Goal: Task Accomplishment & Management: Complete application form

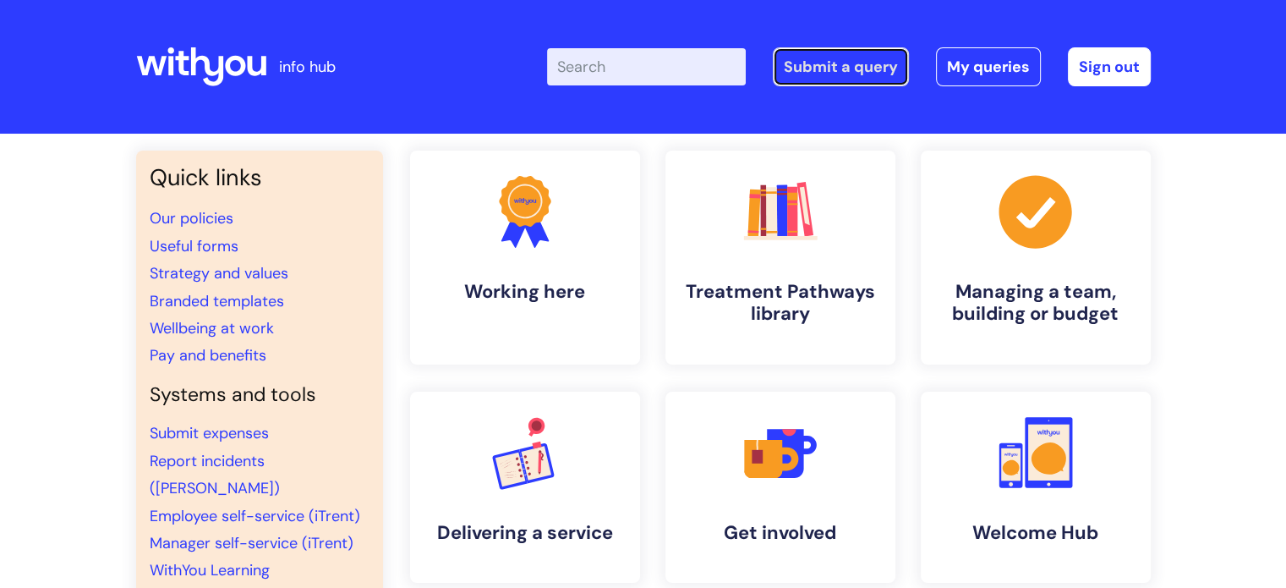
click at [856, 84] on link "Submit a query" at bounding box center [841, 66] width 136 height 39
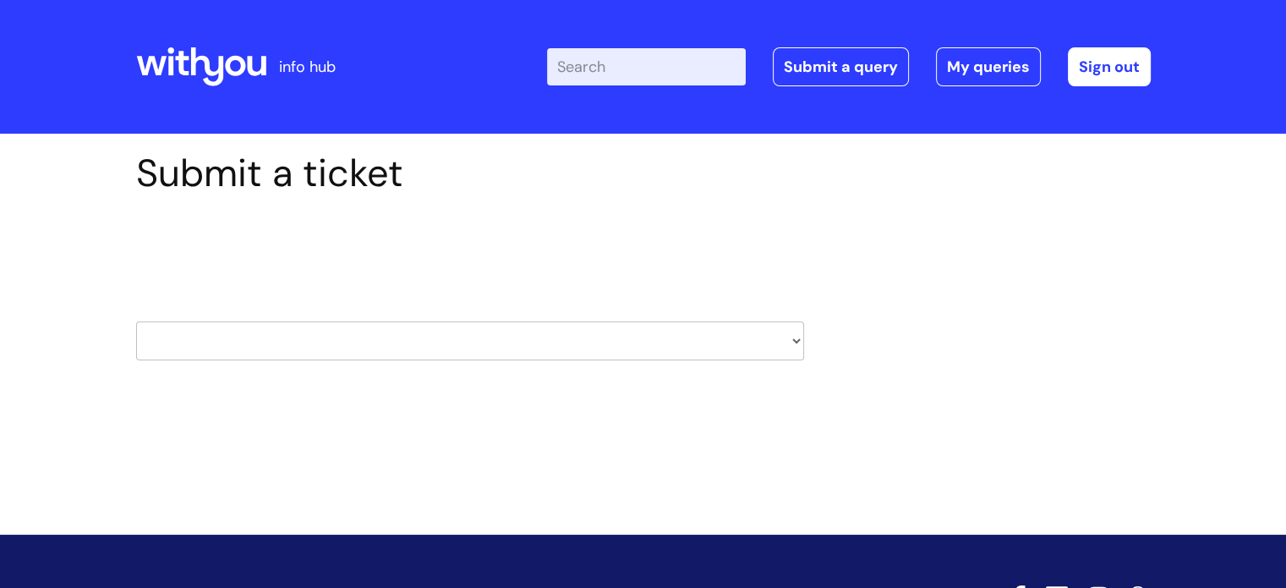
click at [331, 308] on div "HR / People IT and Support Clinical Drug Alerts Finance Accounts Data Support T…" at bounding box center [470, 319] width 668 height 79
click at [284, 336] on select "HR / People IT and Support Clinical Drug Alerts Finance Accounts Data Support T…" at bounding box center [470, 340] width 668 height 39
select select "data_protection"
click at [136, 321] on select "HR / People IT and Support Clinical Drug Alerts Finance Accounts Data Support T…" at bounding box center [470, 340] width 668 height 39
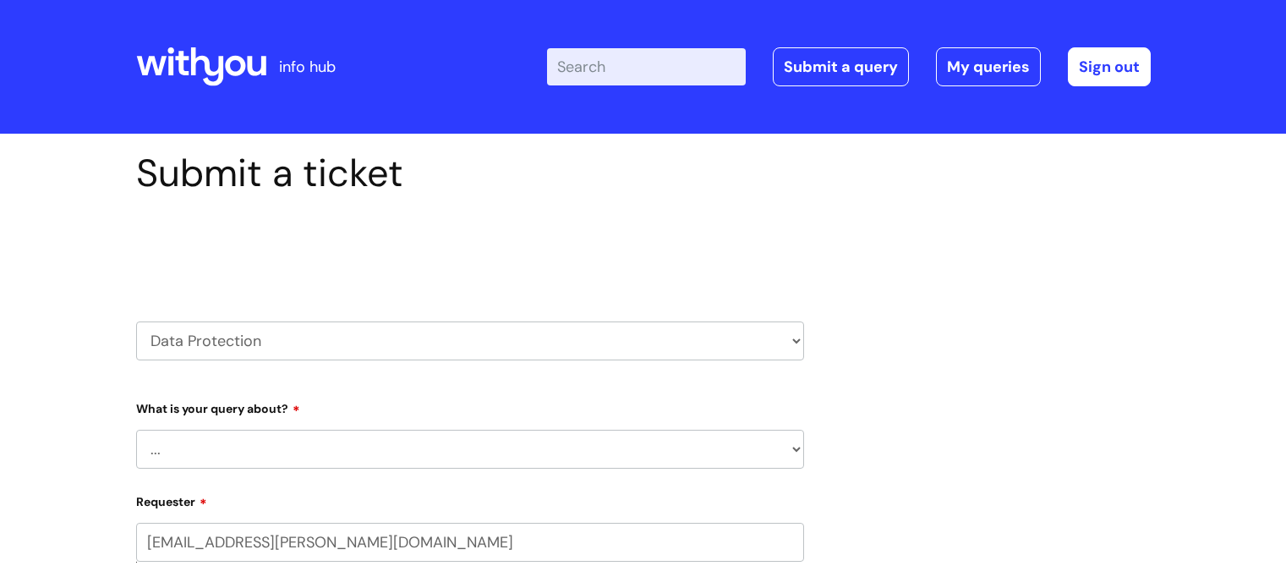
scroll to position [61, 0]
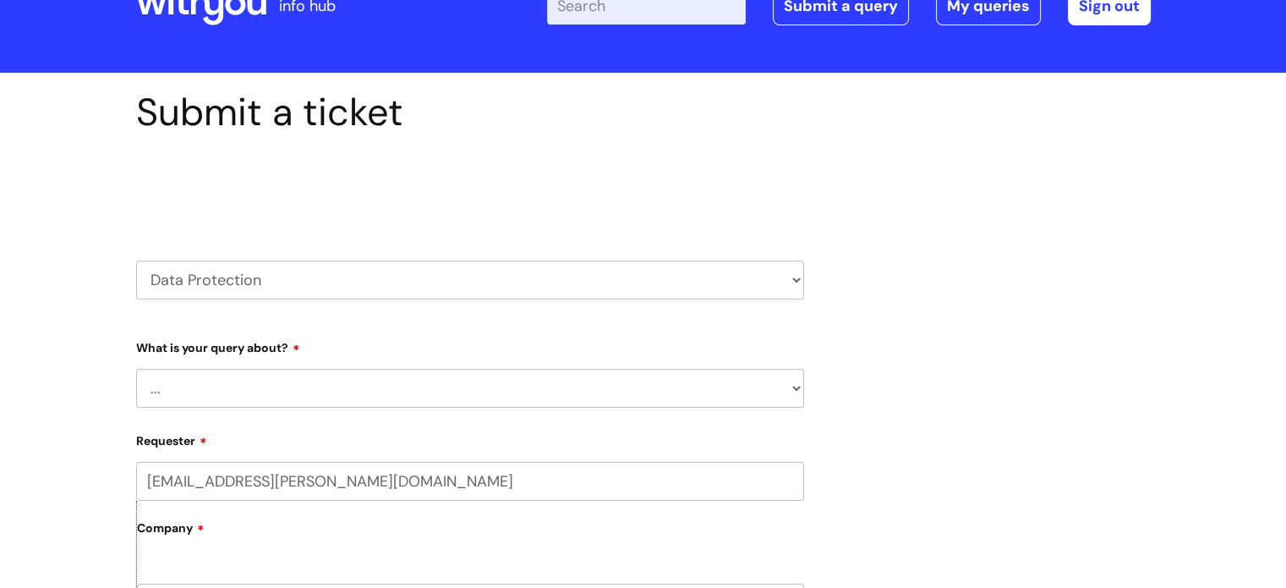
click at [202, 385] on select "... Data Protection Impact Assessment IG/Data breach Information Sharing Agreem…" at bounding box center [470, 388] width 668 height 39
select select "Subject Access Request"
click at [136, 369] on select "... Data Protection Impact Assessment IG/Data breach Information Sharing Agreem…" at bounding box center [470, 388] width 668 height 39
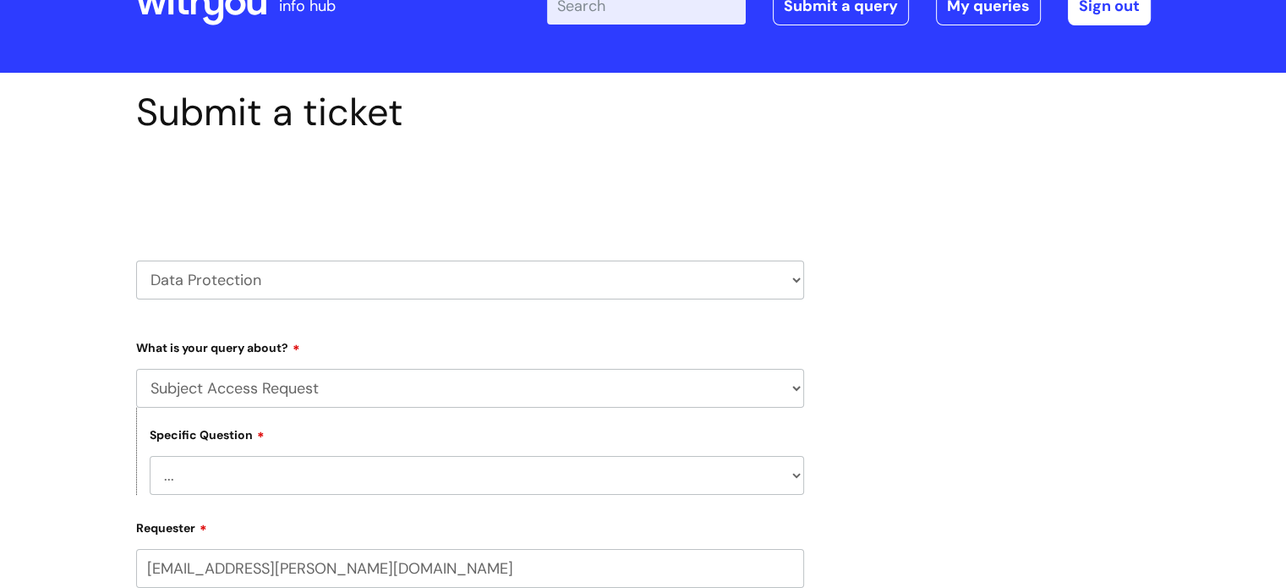
scroll to position [166, 0]
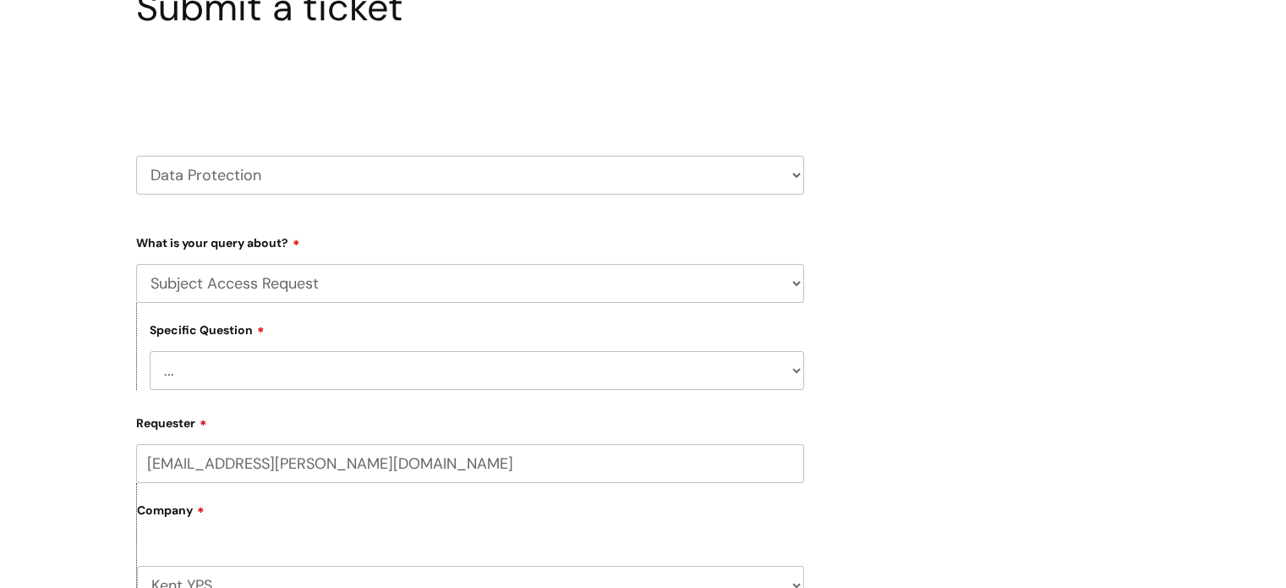
click at [186, 379] on select "... New Request Ongoing request" at bounding box center [477, 370] width 654 height 39
select select "New Request"
click at [150, 351] on select "... New Request Ongoing request" at bounding box center [477, 370] width 654 height 39
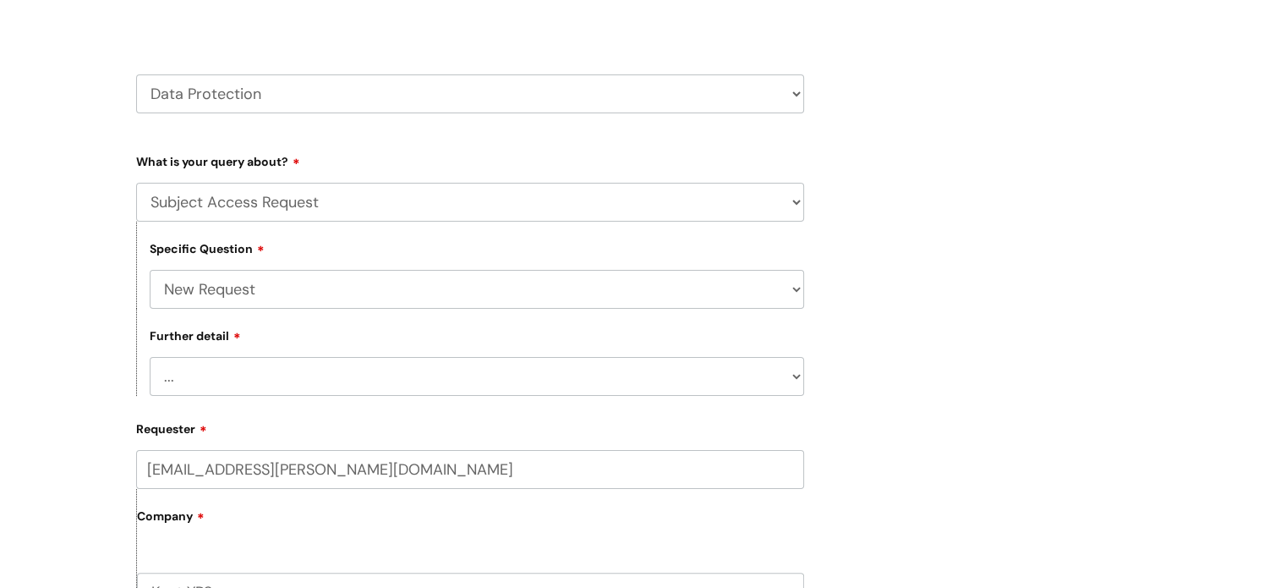
scroll to position [250, 0]
click at [182, 385] on select "... Another type of information request Coroner/deceased service user request S…" at bounding box center [477, 372] width 654 height 39
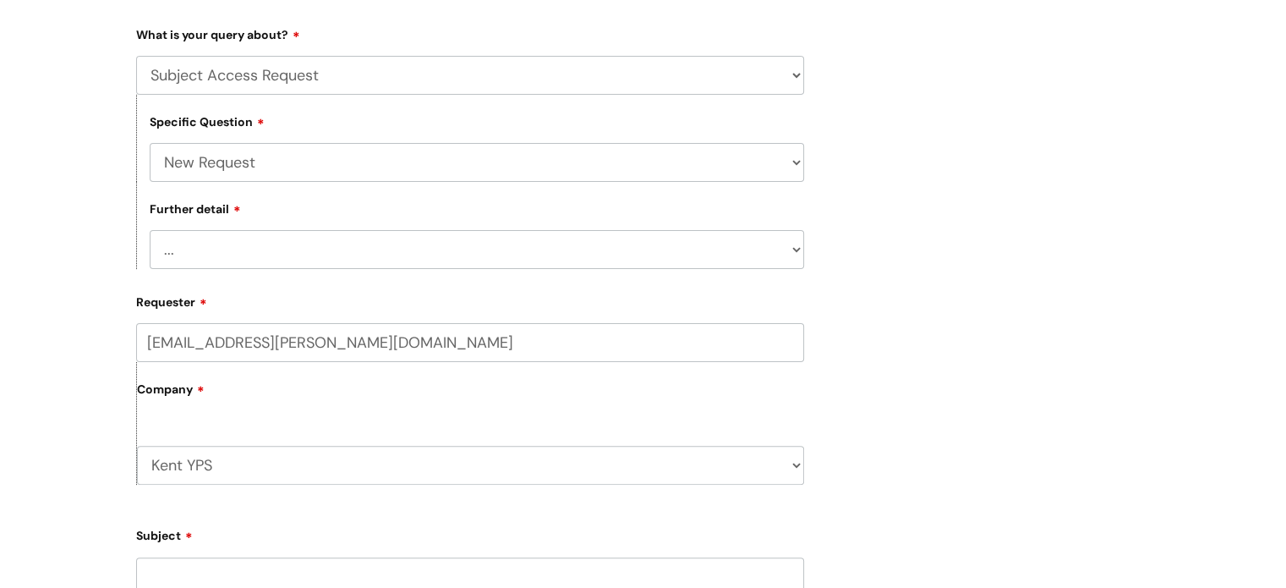
scroll to position [382, 0]
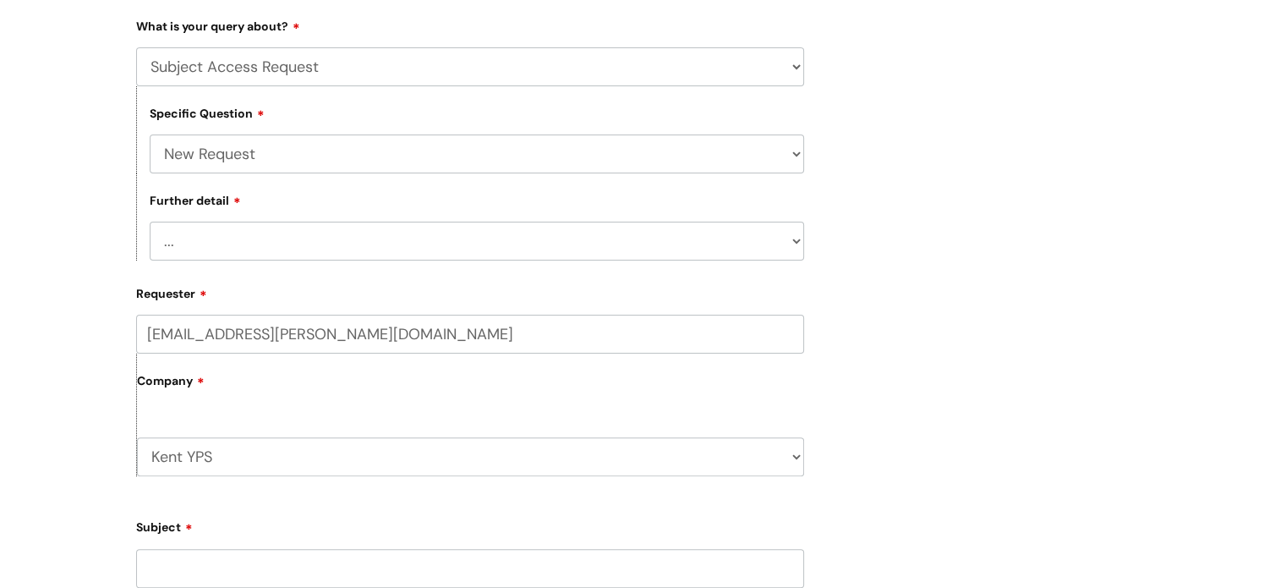
click at [232, 238] on select "... Another type of information request Coroner/deceased service user request S…" at bounding box center [477, 240] width 654 height 39
select select "Service user request (direct)"
click at [150, 221] on select "... Another type of information request Coroner/deceased service user request S…" at bounding box center [477, 240] width 654 height 39
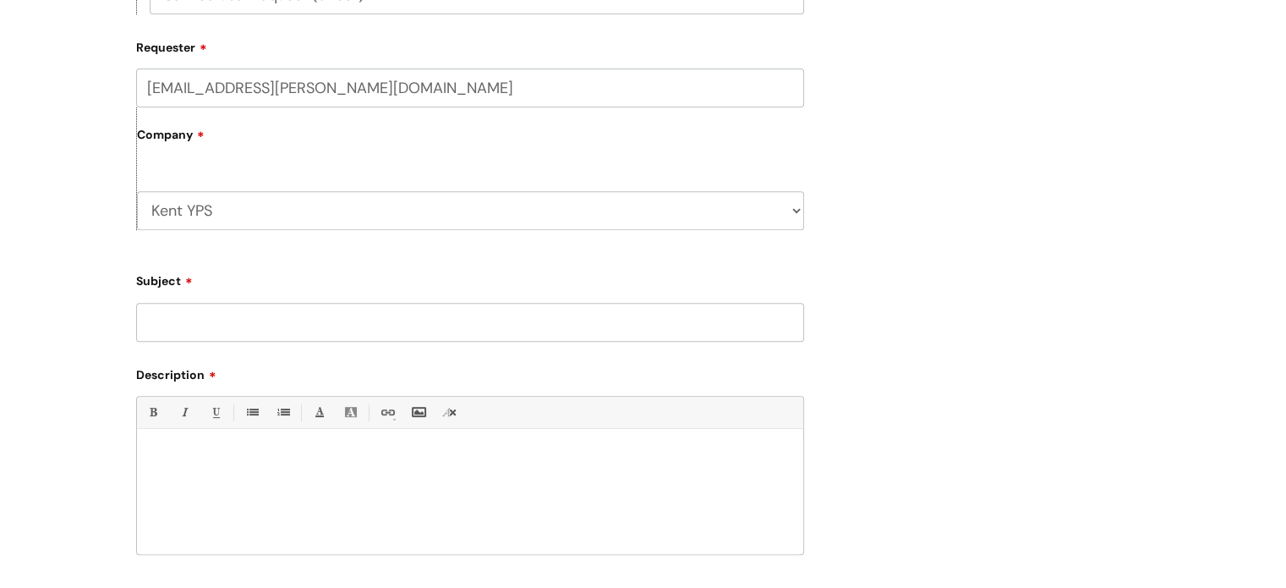
click at [186, 324] on input "Subject" at bounding box center [470, 322] width 668 height 39
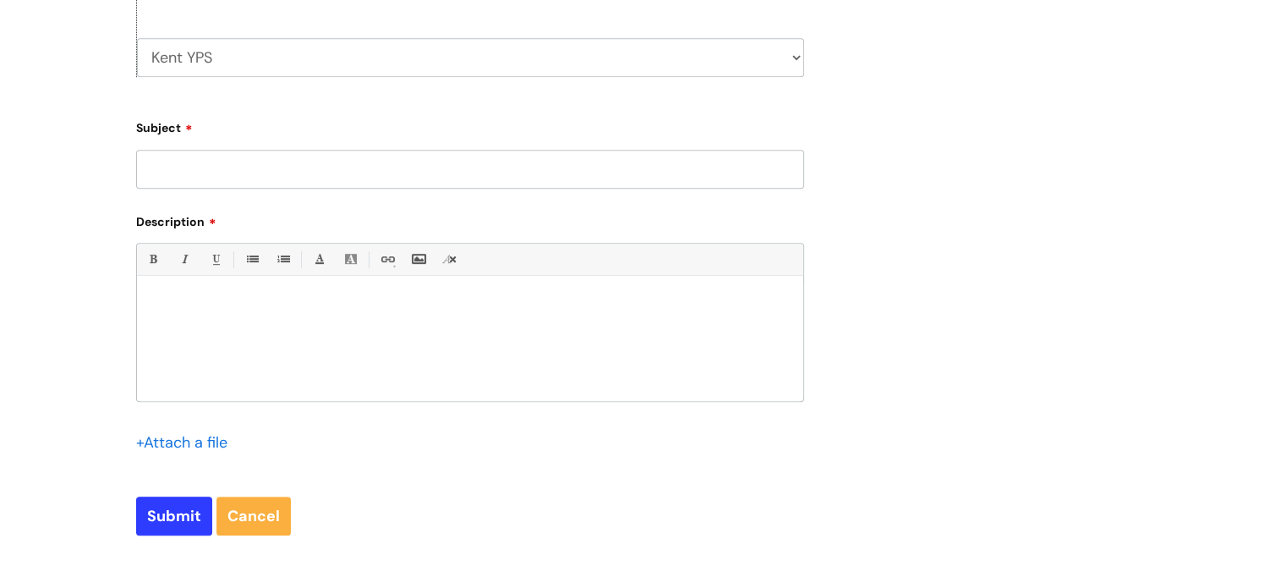
scroll to position [783, 0]
click at [173, 328] on div at bounding box center [470, 340] width 666 height 117
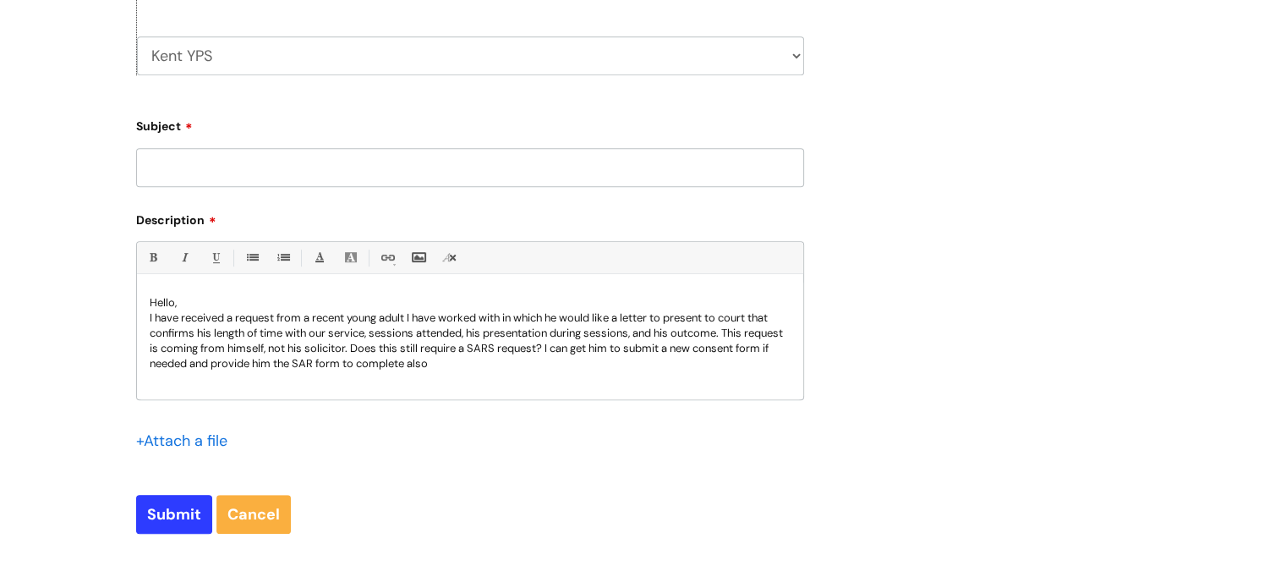
click at [200, 173] on input "Subject" at bounding box center [470, 167] width 668 height 39
type input "Possible SAR request - deadline 05/09"
click at [147, 324] on div "Hello, I have received a request from a recent young adult I have worked with i…" at bounding box center [470, 340] width 666 height 117
click at [443, 316] on p "Apologies for the short deadline, I have received a request from a recent young…" at bounding box center [470, 340] width 641 height 61
click at [500, 338] on p "Apologies for the short deadline, I have received a request [DATE] from a recen…" at bounding box center [470, 340] width 641 height 61
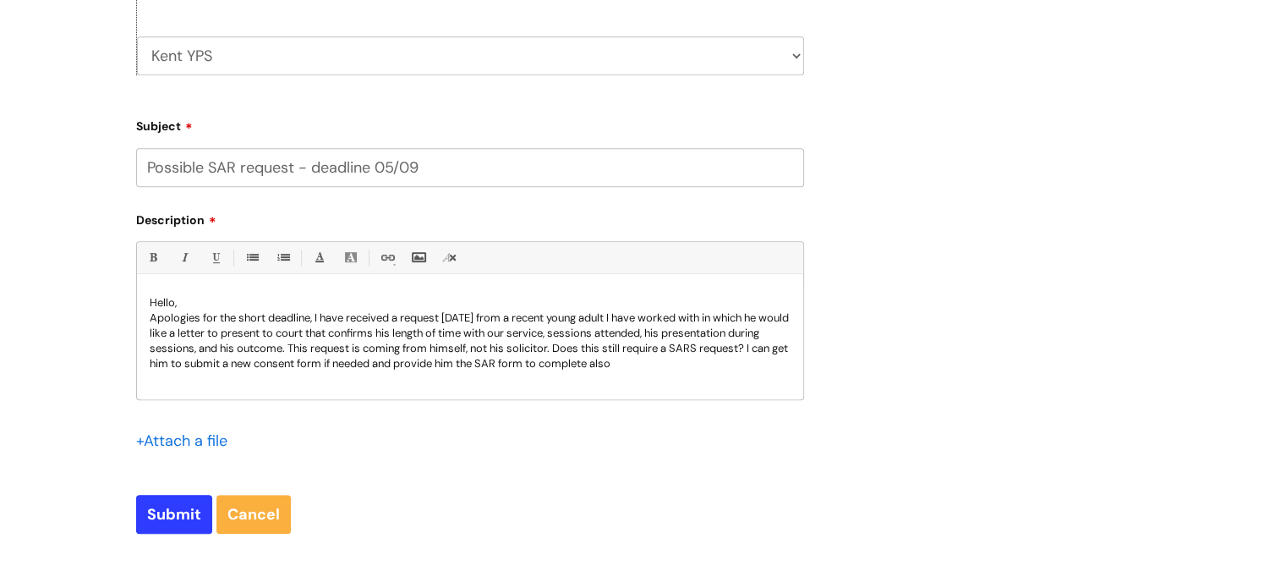
click at [646, 324] on p "Apologies for the short deadline, I have received a request [DATE] from a recen…" at bounding box center [470, 340] width 641 height 61
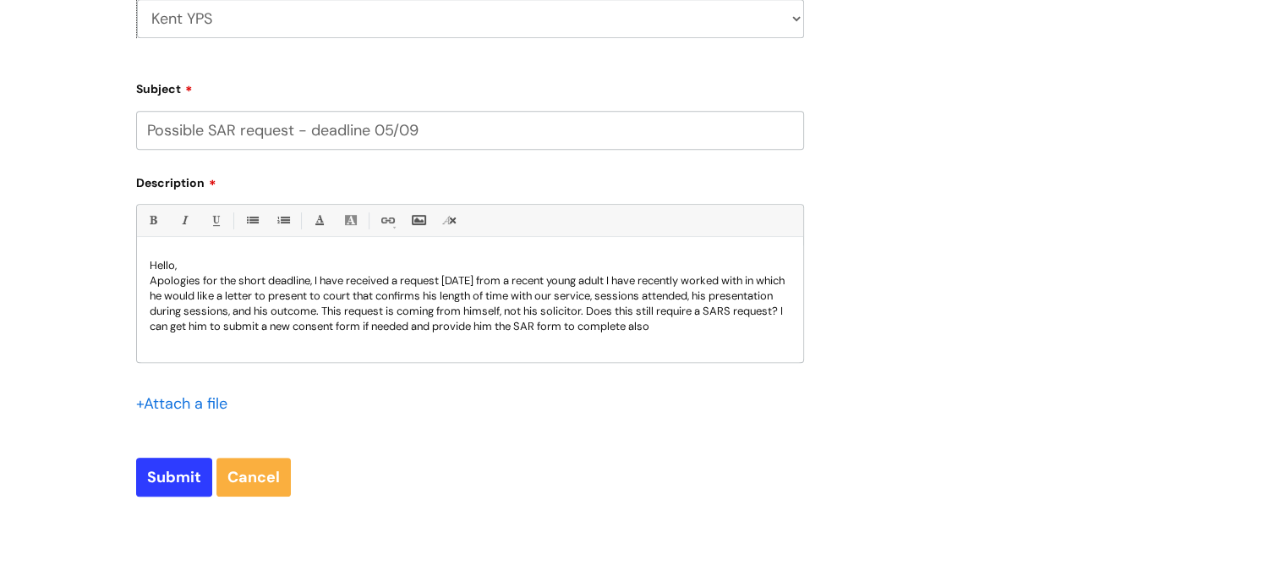
scroll to position [821, 0]
click at [734, 336] on div "Hello, Apologies for the short deadline, I have received a request [DATE] from …" at bounding box center [470, 302] width 666 height 117
click at [746, 331] on p "Apologies for the short deadline, I have received a request [DATE] from a recen…" at bounding box center [470, 302] width 641 height 61
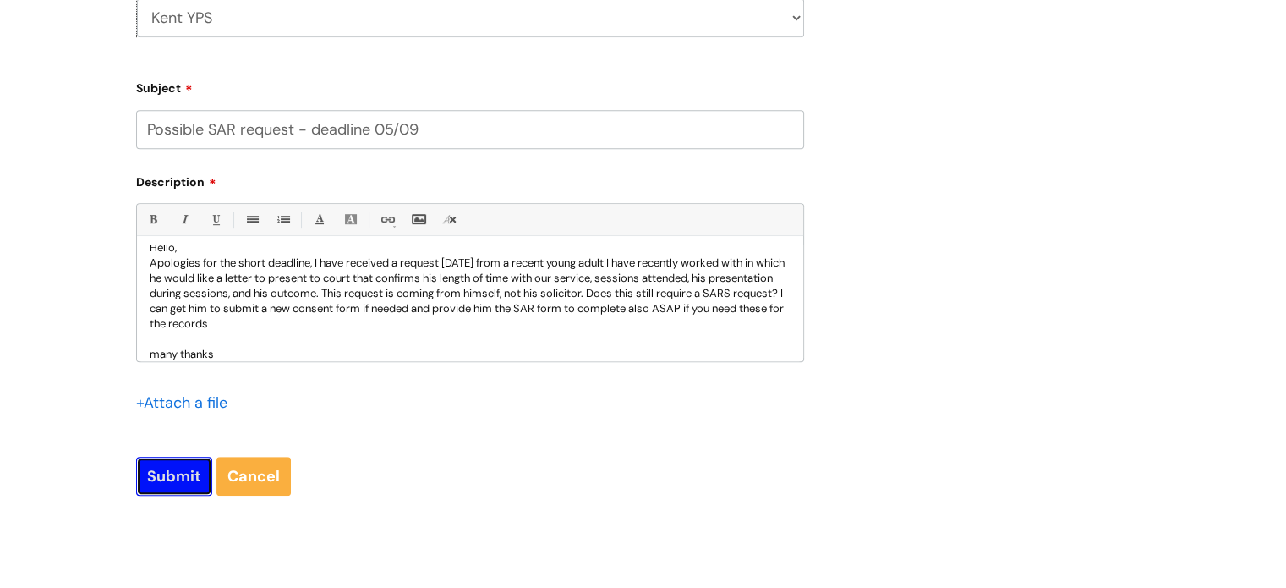
click at [163, 462] on input "Submit" at bounding box center [174, 476] width 76 height 39
type input "Please Wait..."
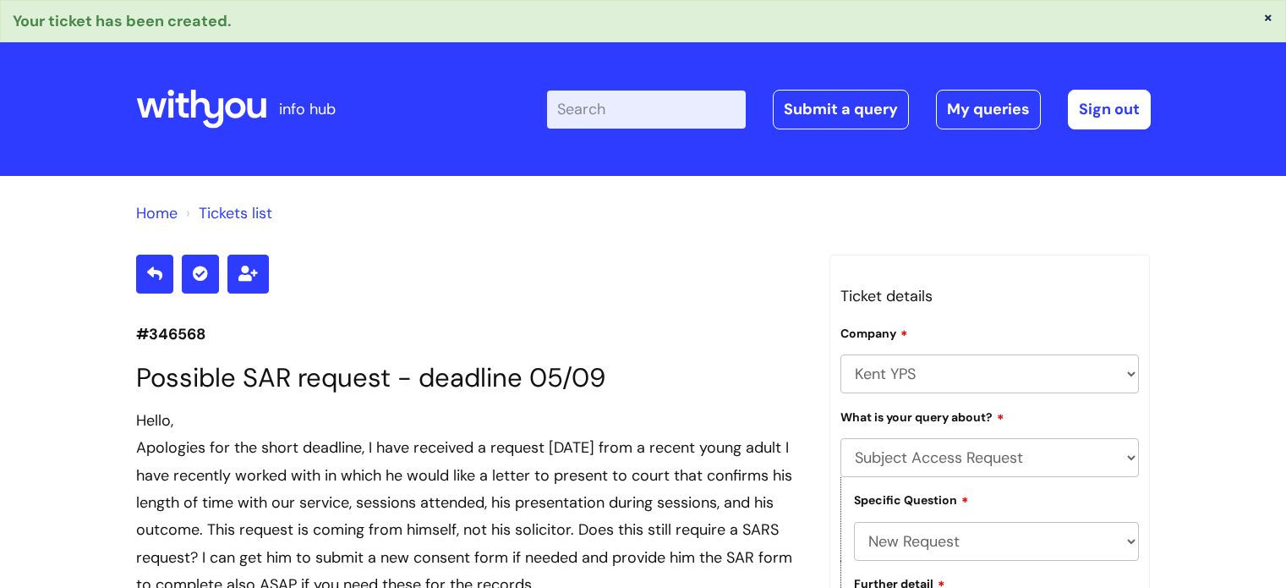
select select "Subject Access Request"
select select "New Request"
select select "Service user request (direct)"
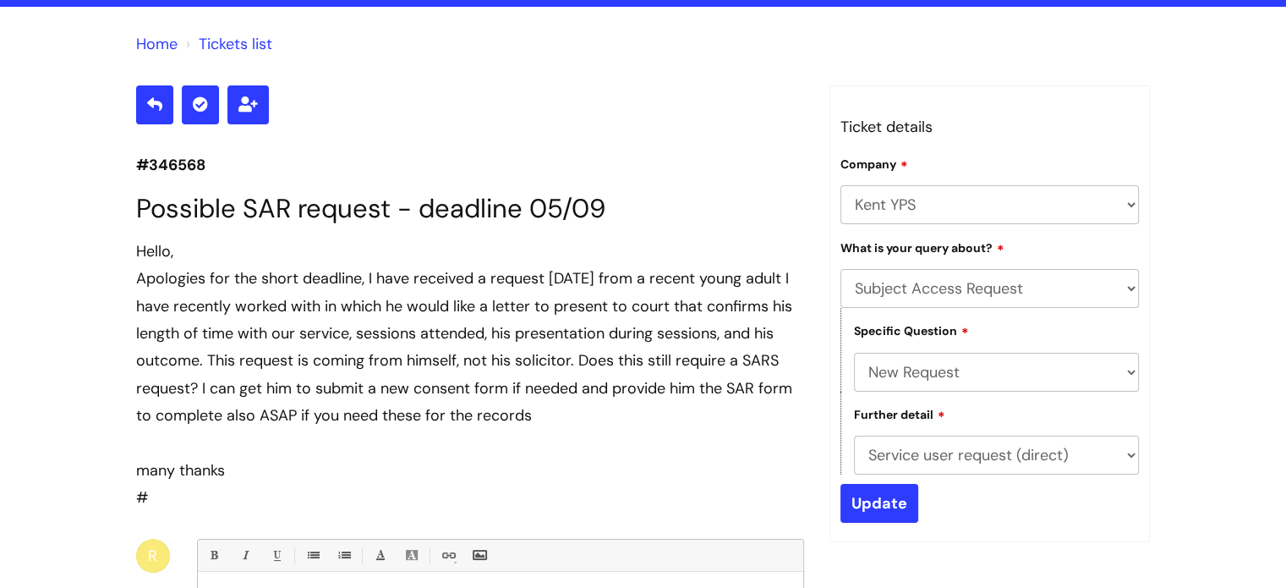
scroll to position [242, 0]
